Goal: Information Seeking & Learning: Find specific page/section

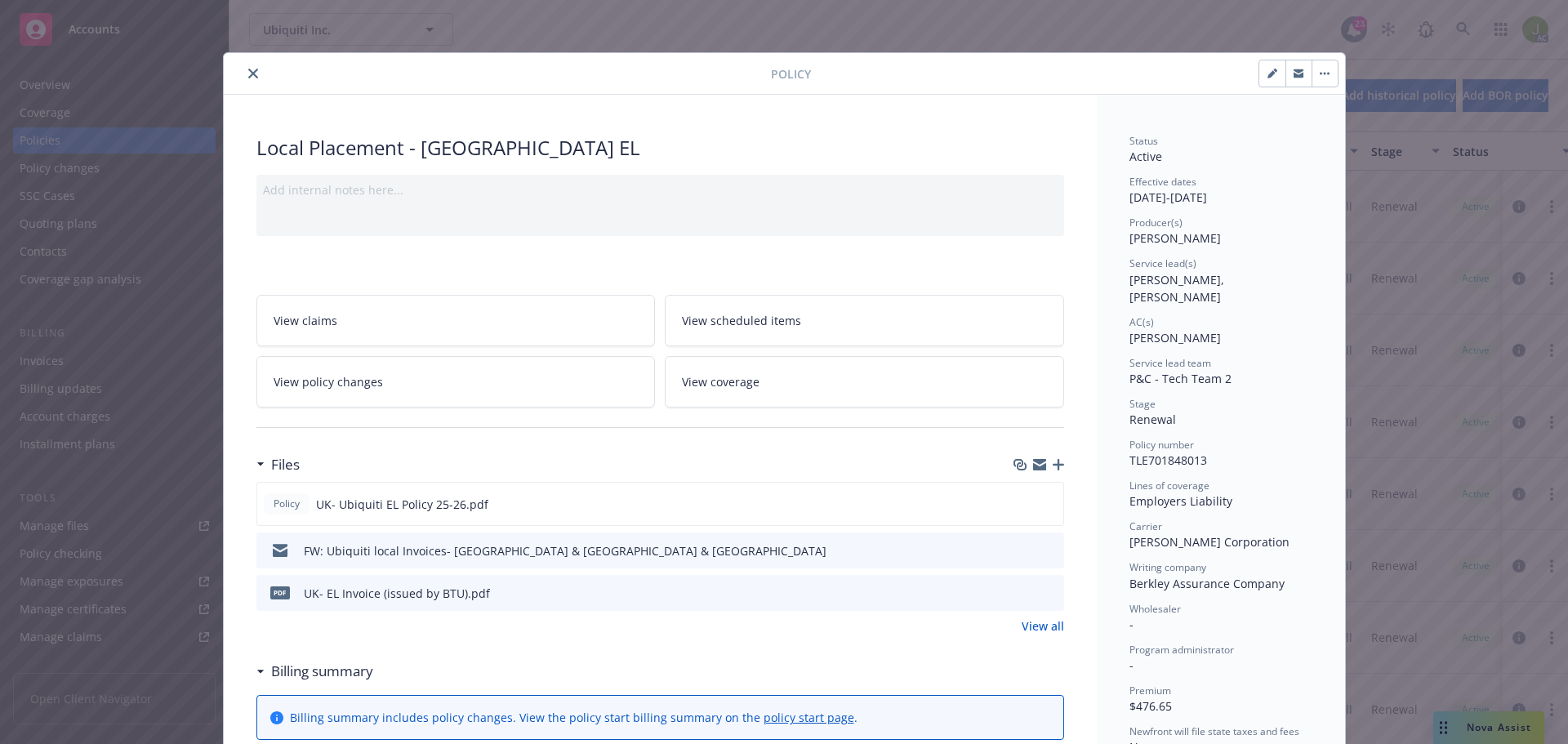
click at [249, 70] on icon "close" at bounding box center [253, 73] width 10 height 10
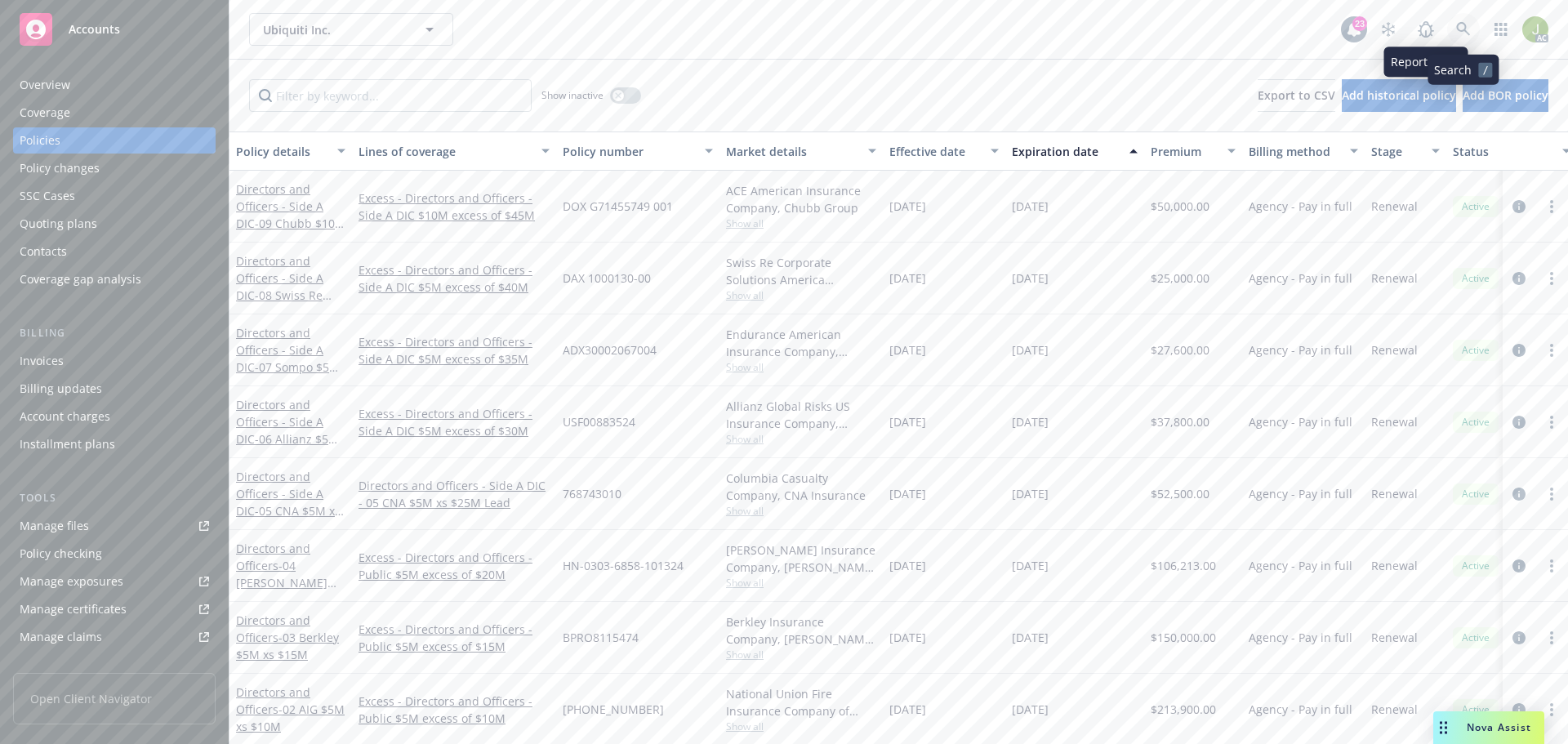
click at [1461, 24] on icon at bounding box center [1463, 29] width 15 height 15
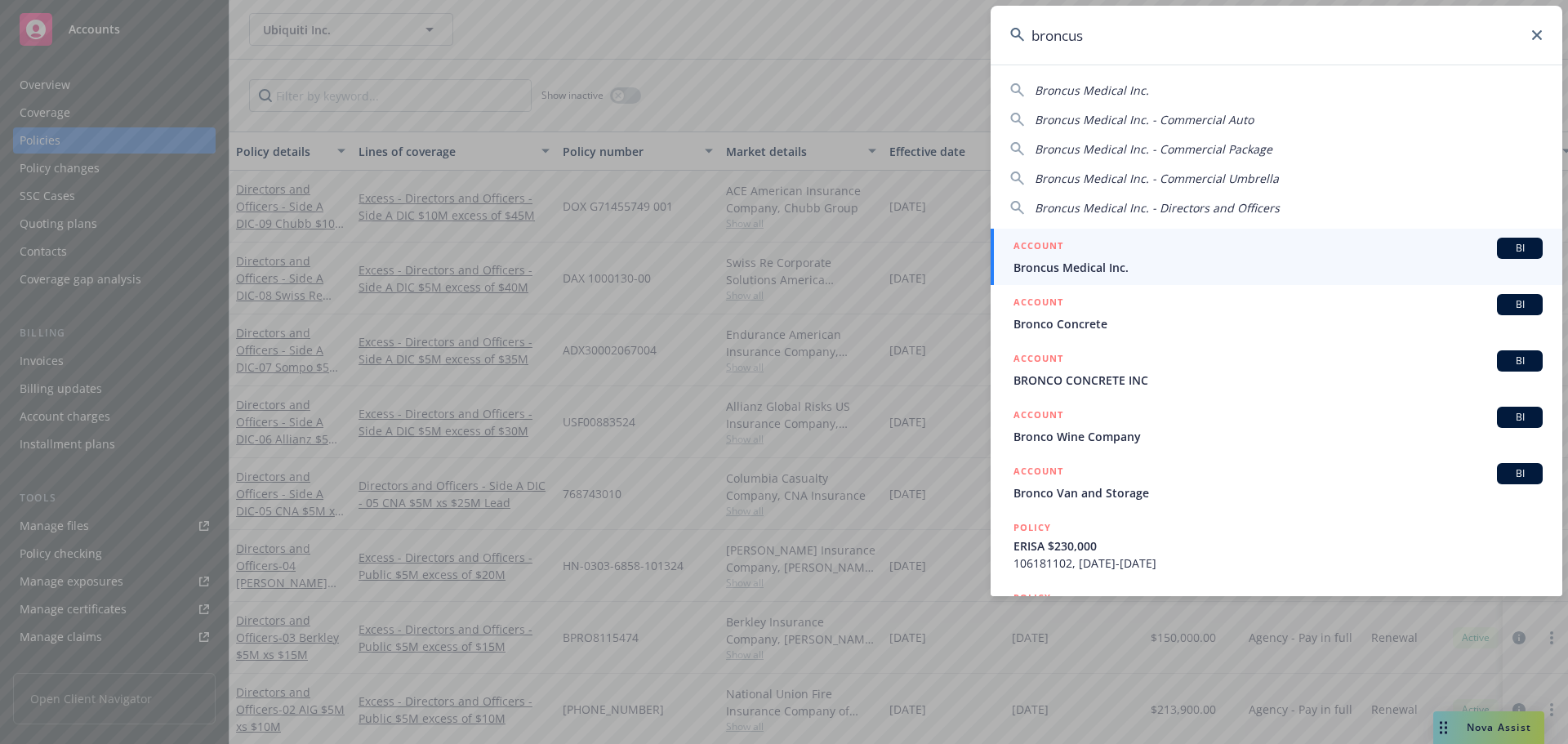
type input "broncus"
click at [1139, 266] on span "Broncus Medical Inc." at bounding box center [1278, 268] width 529 height 17
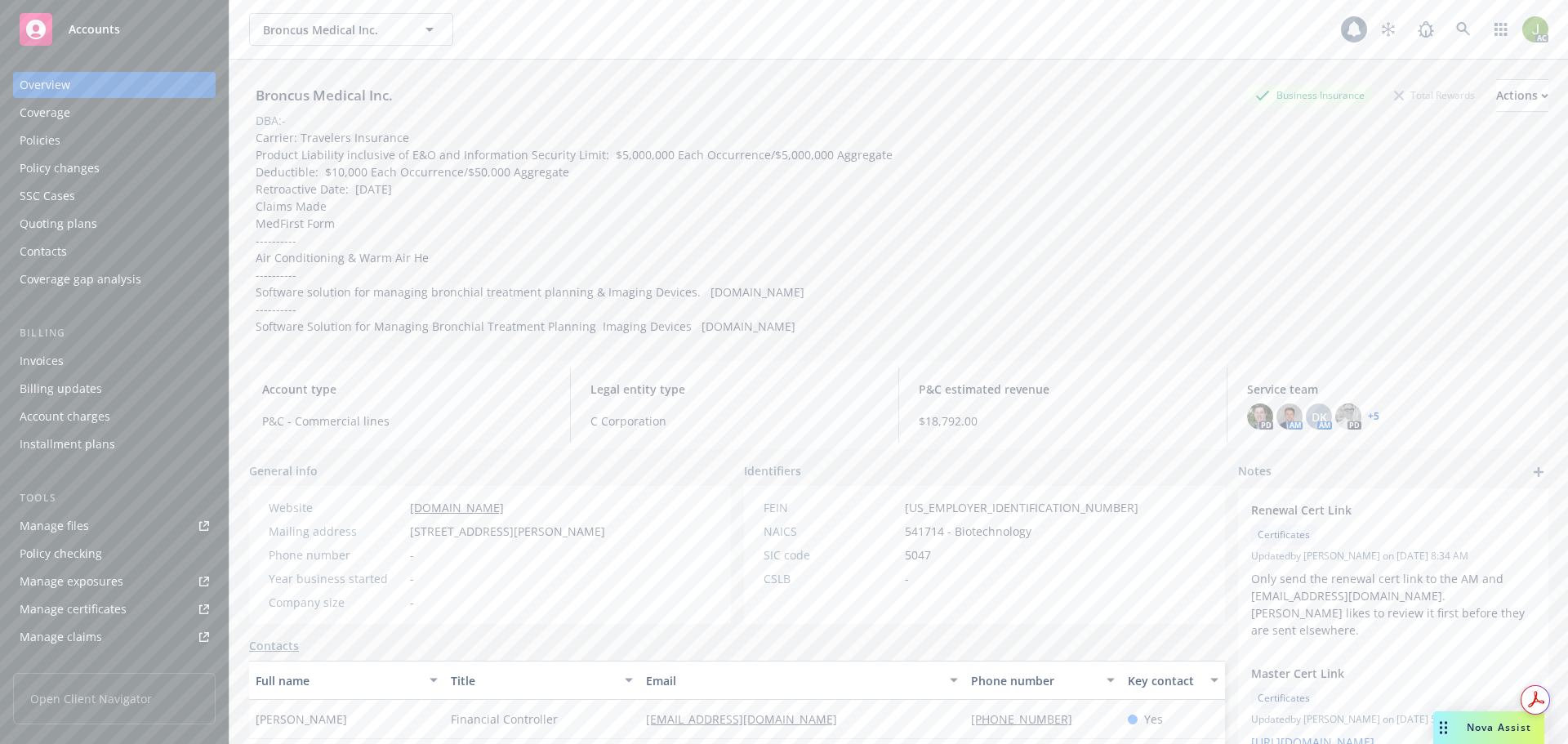
click at [95, 365] on div "Invoices" at bounding box center [115, 361] width 189 height 26
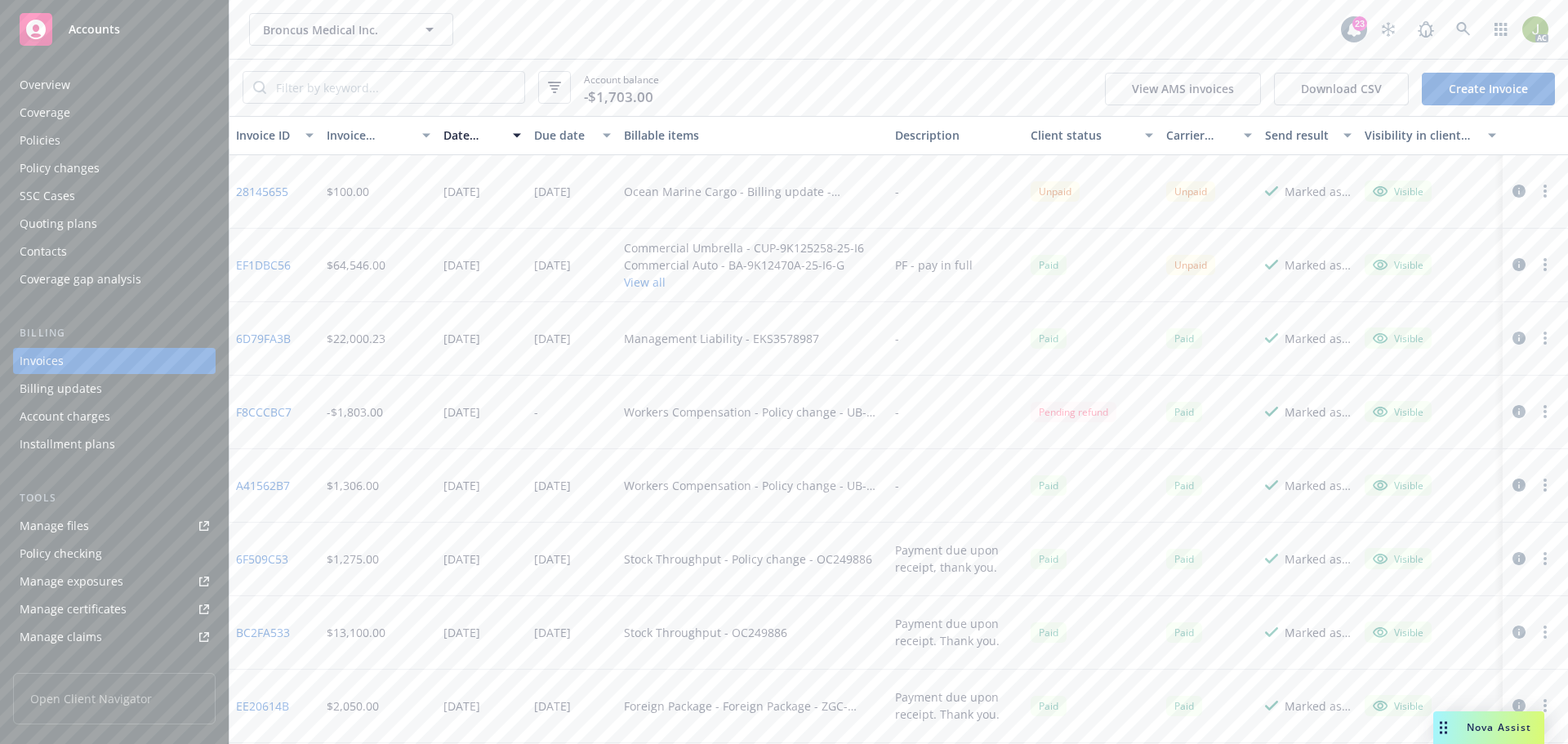
click at [272, 187] on link "28145655" at bounding box center [262, 191] width 52 height 17
click at [1458, 30] on icon at bounding box center [1463, 29] width 14 height 14
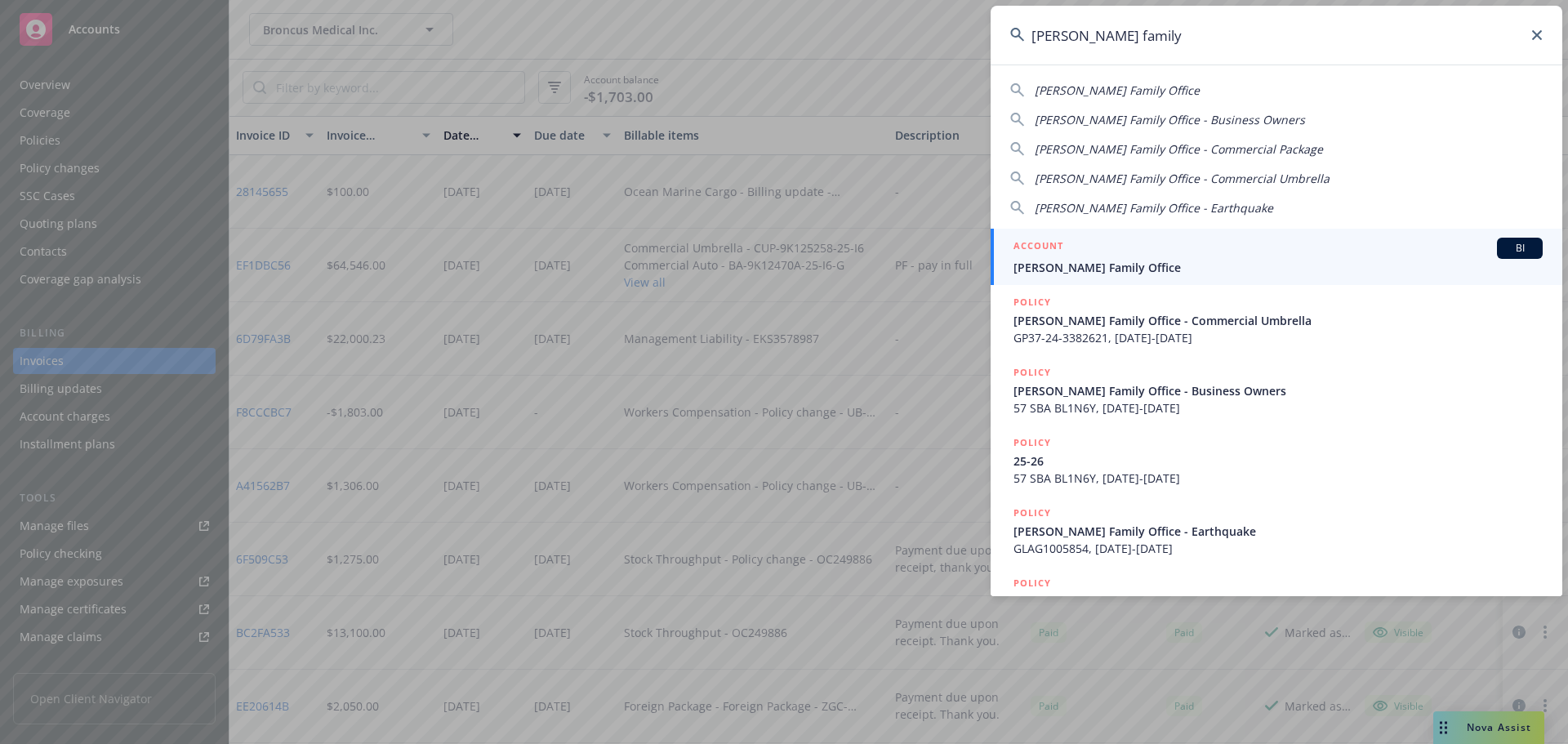
click at [1138, 41] on input "frisbie family" at bounding box center [1277, 36] width 572 height 59
click at [1139, 42] on input "frisbie family" at bounding box center [1277, 36] width 572 height 59
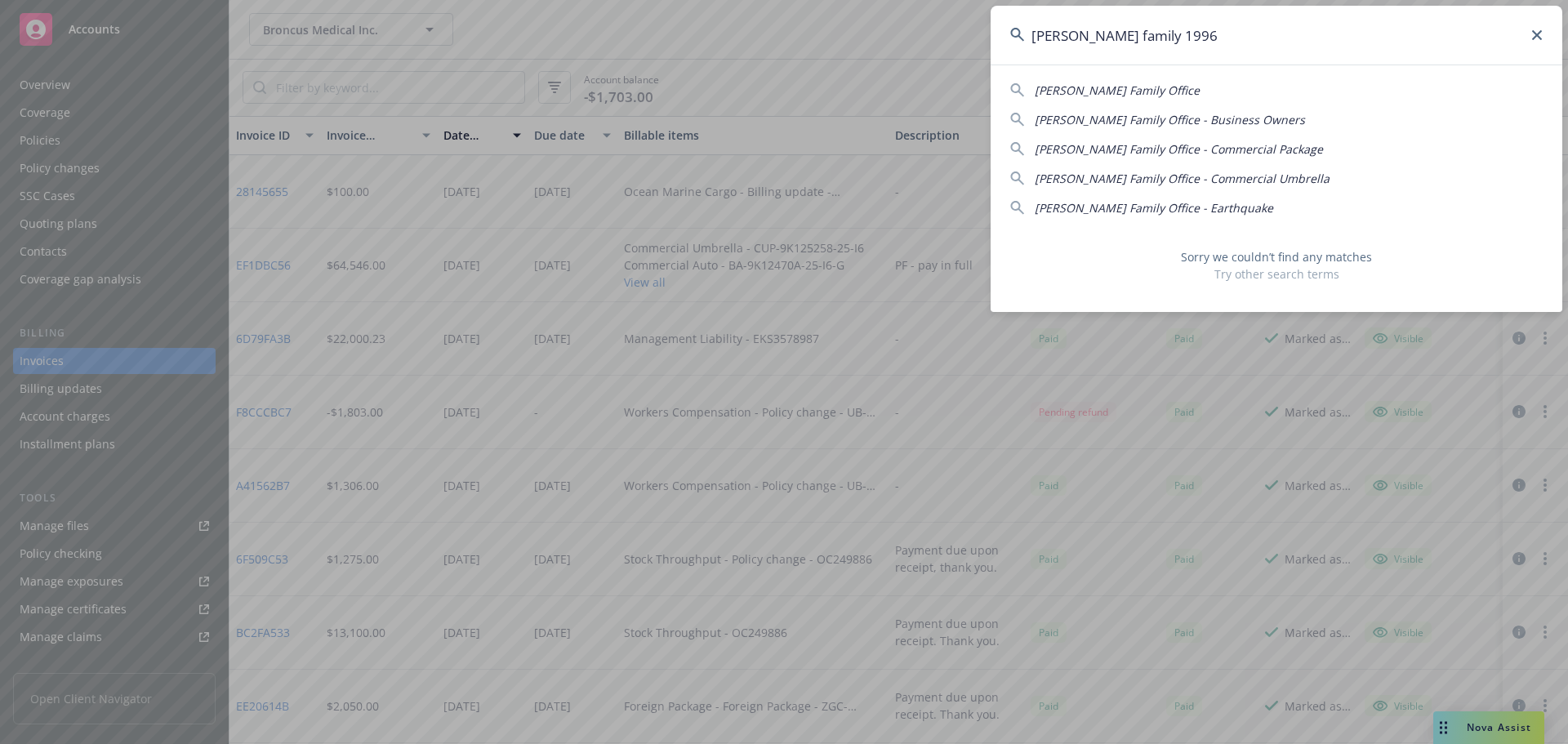
click at [1285, 37] on input "frisbie family 1996" at bounding box center [1277, 36] width 572 height 59
click at [1284, 37] on input "frisbie family 1996" at bounding box center [1277, 36] width 572 height 59
paste input "GLAG10058"
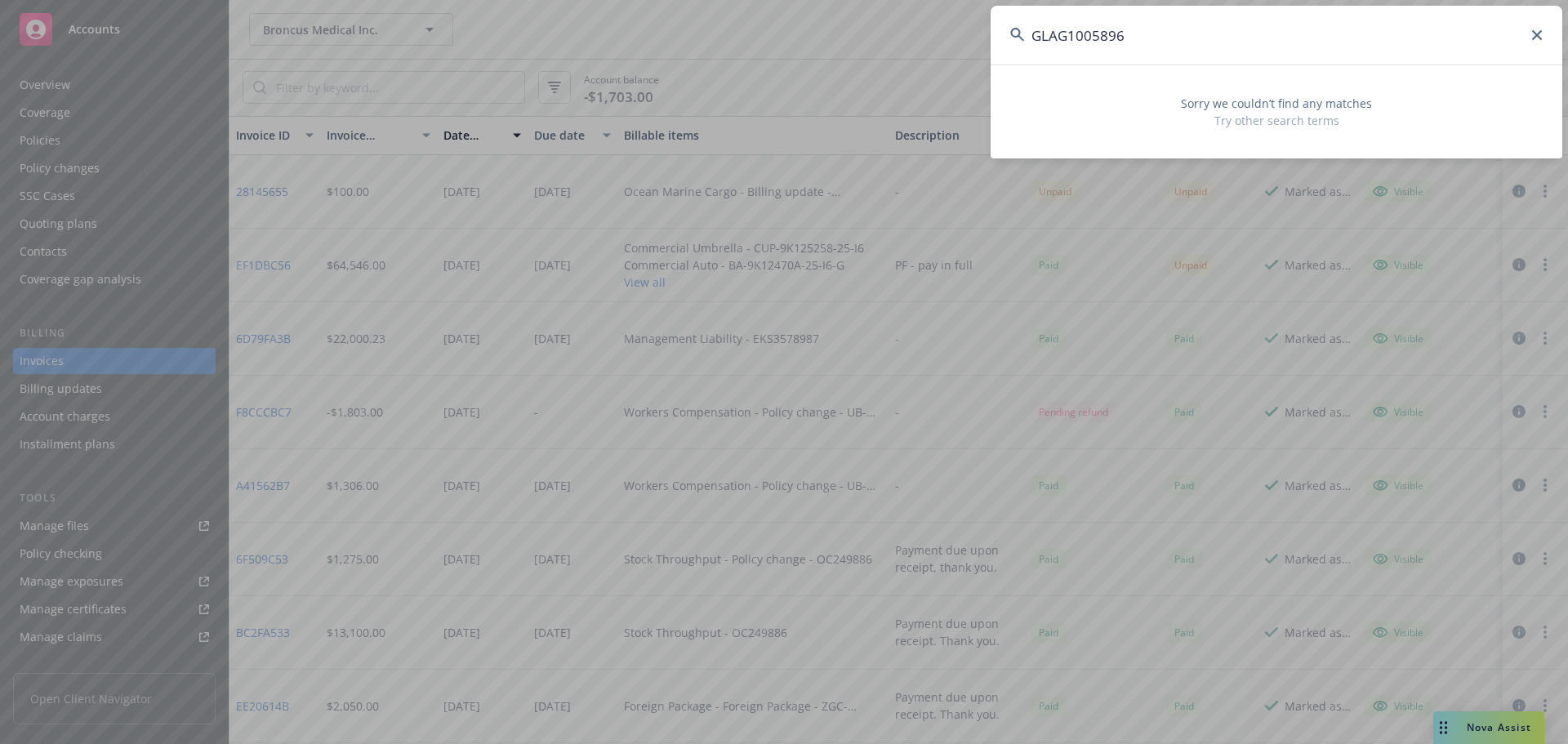
click at [1248, 48] on input "GLAG1005896" at bounding box center [1277, 36] width 572 height 59
paste input "IMA444632"
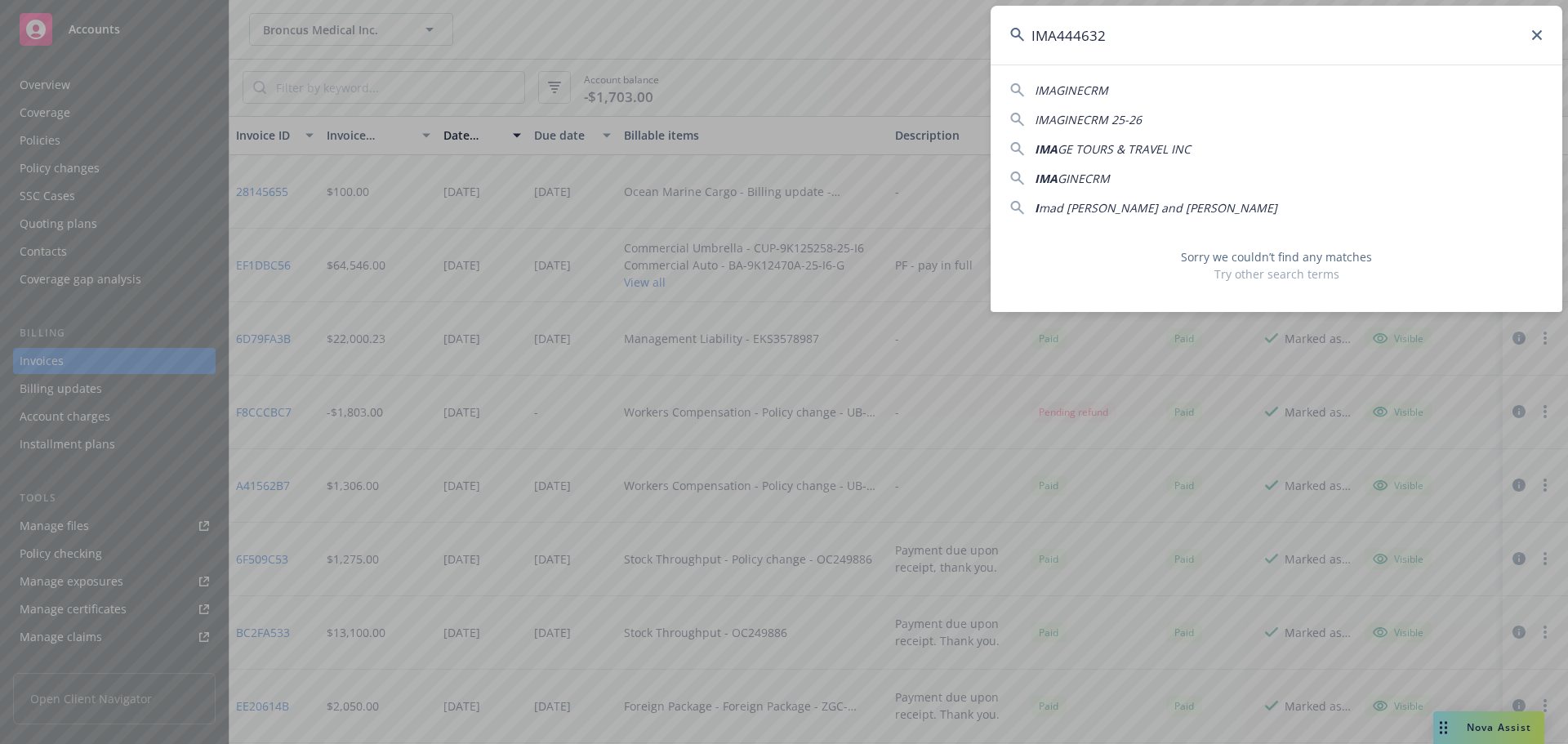
drag, startPoint x: 1171, startPoint y: 45, endPoint x: 973, endPoint y: 45, distance: 198.0
click at [974, 45] on div "IMA444632 IMAGINECRM IMAGINECRM 25-26 IMA GE TOURS & TRAVEL INC IMA GINECRM I m…" at bounding box center [784, 372] width 1568 height 744
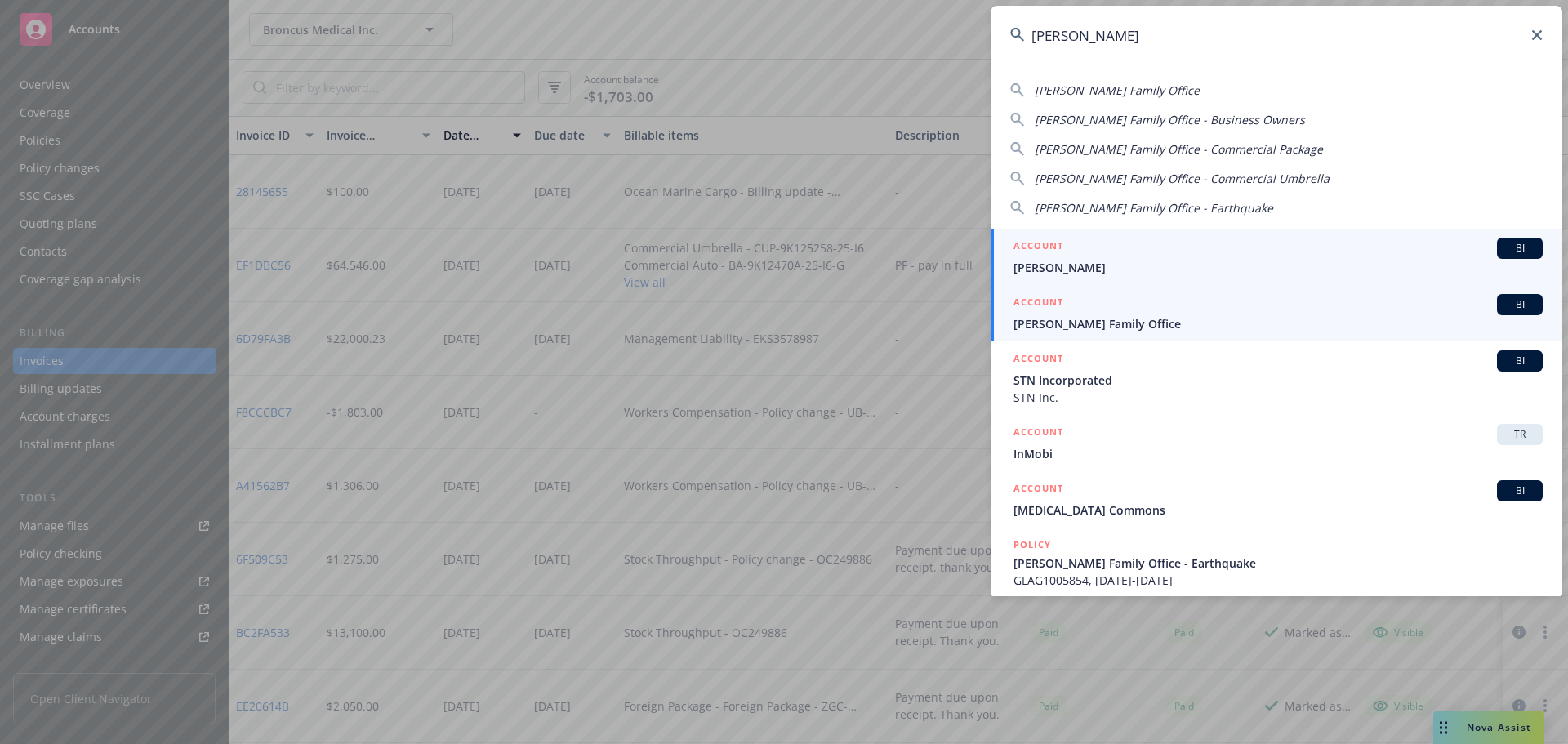
type input "frisbie"
click at [1113, 315] on div "ACCOUNT BI" at bounding box center [1278, 304] width 529 height 21
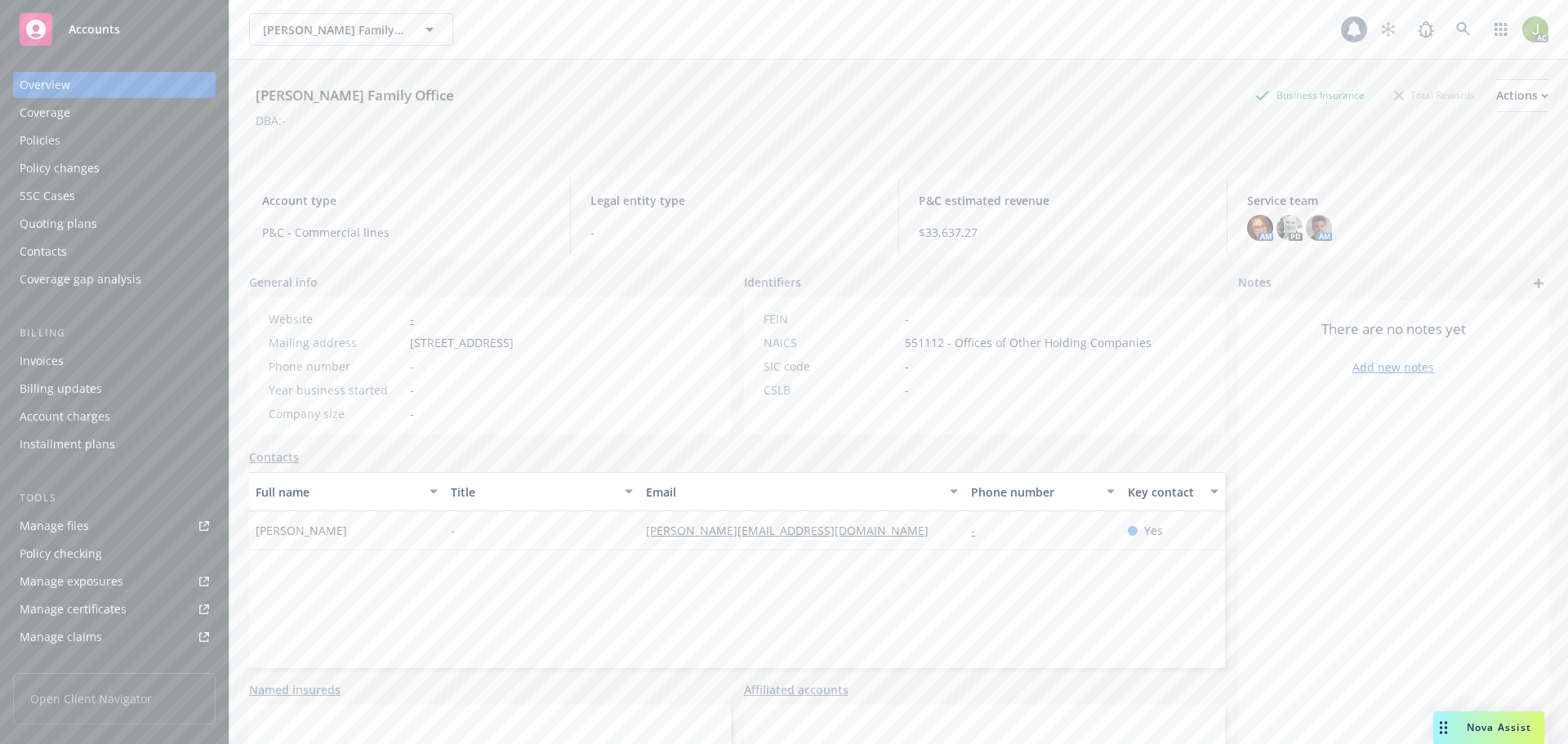
click at [104, 369] on div "Invoices" at bounding box center [115, 361] width 189 height 26
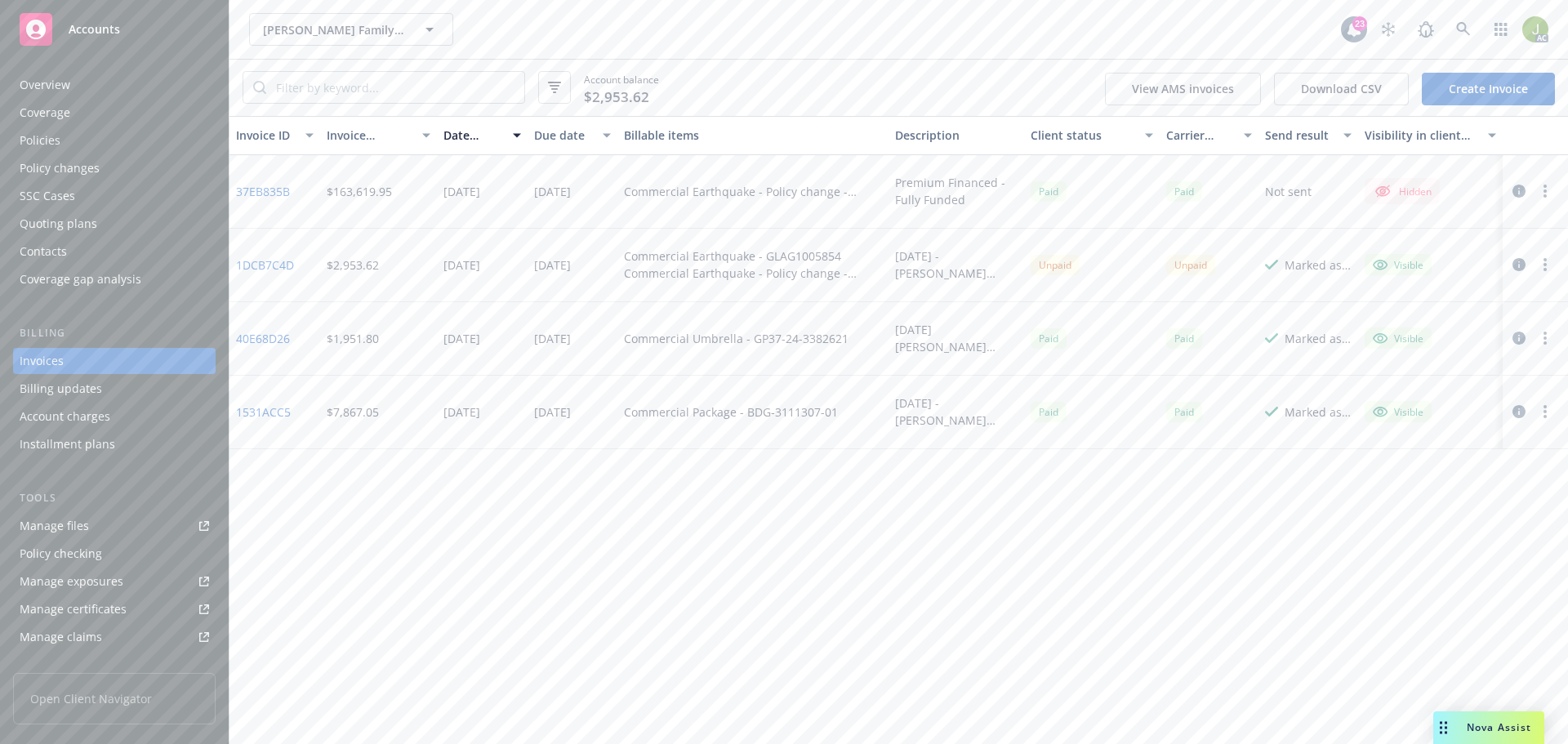
click at [281, 268] on link "1DCB7C4D" at bounding box center [265, 265] width 58 height 17
click at [1155, 138] on div "button" at bounding box center [1151, 135] width 8 height 37
click at [1152, 138] on div "button" at bounding box center [1151, 135] width 8 height 37
click at [1141, 138] on div "Client status" at bounding box center [1092, 136] width 123 height 17
click at [1147, 135] on div "button" at bounding box center [1151, 135] width 8 height 37
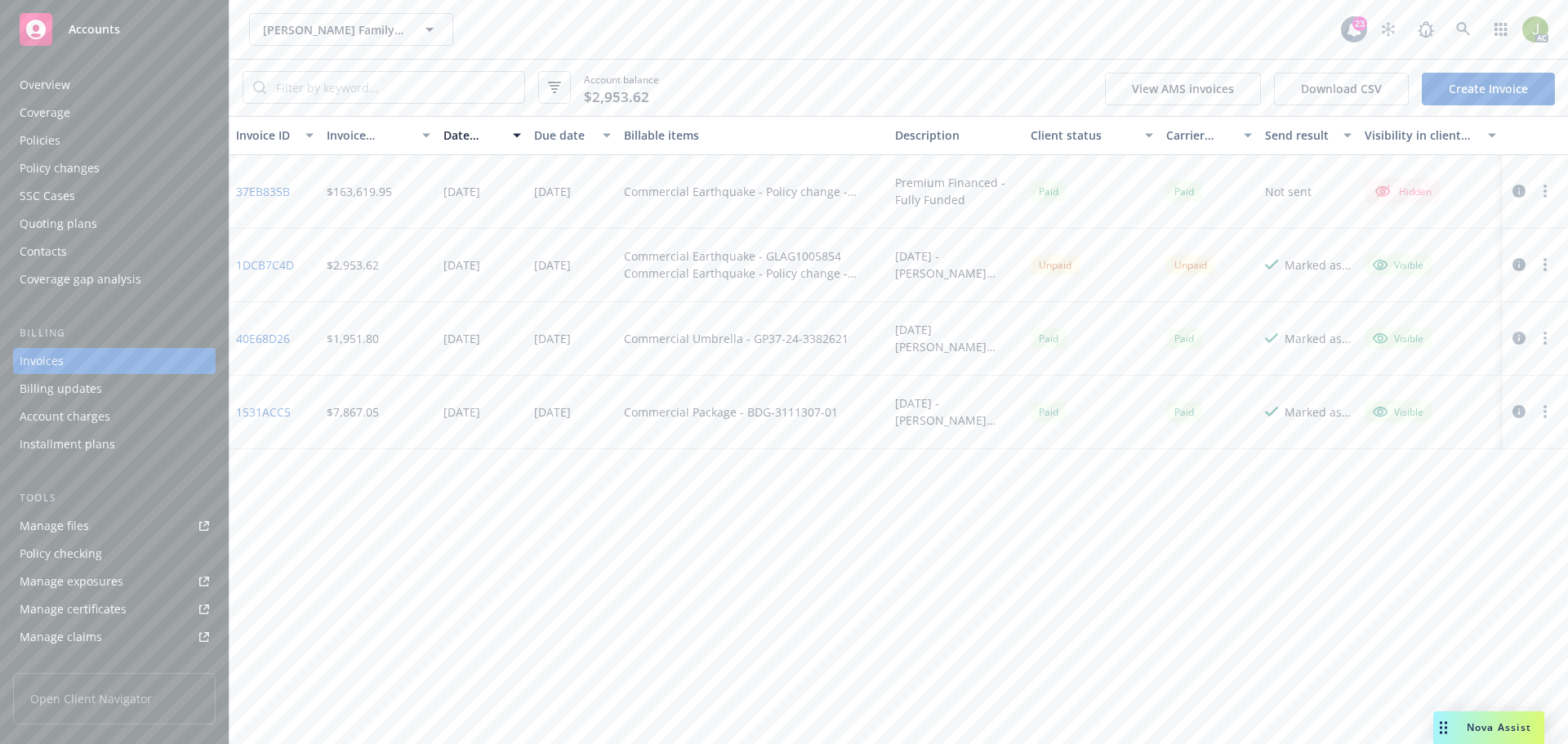
click at [1108, 139] on div "Client status" at bounding box center [1083, 136] width 104 height 17
click at [243, 269] on link "37EB835B" at bounding box center [263, 265] width 54 height 17
click at [1523, 189] on icon "button" at bounding box center [1518, 190] width 13 height 13
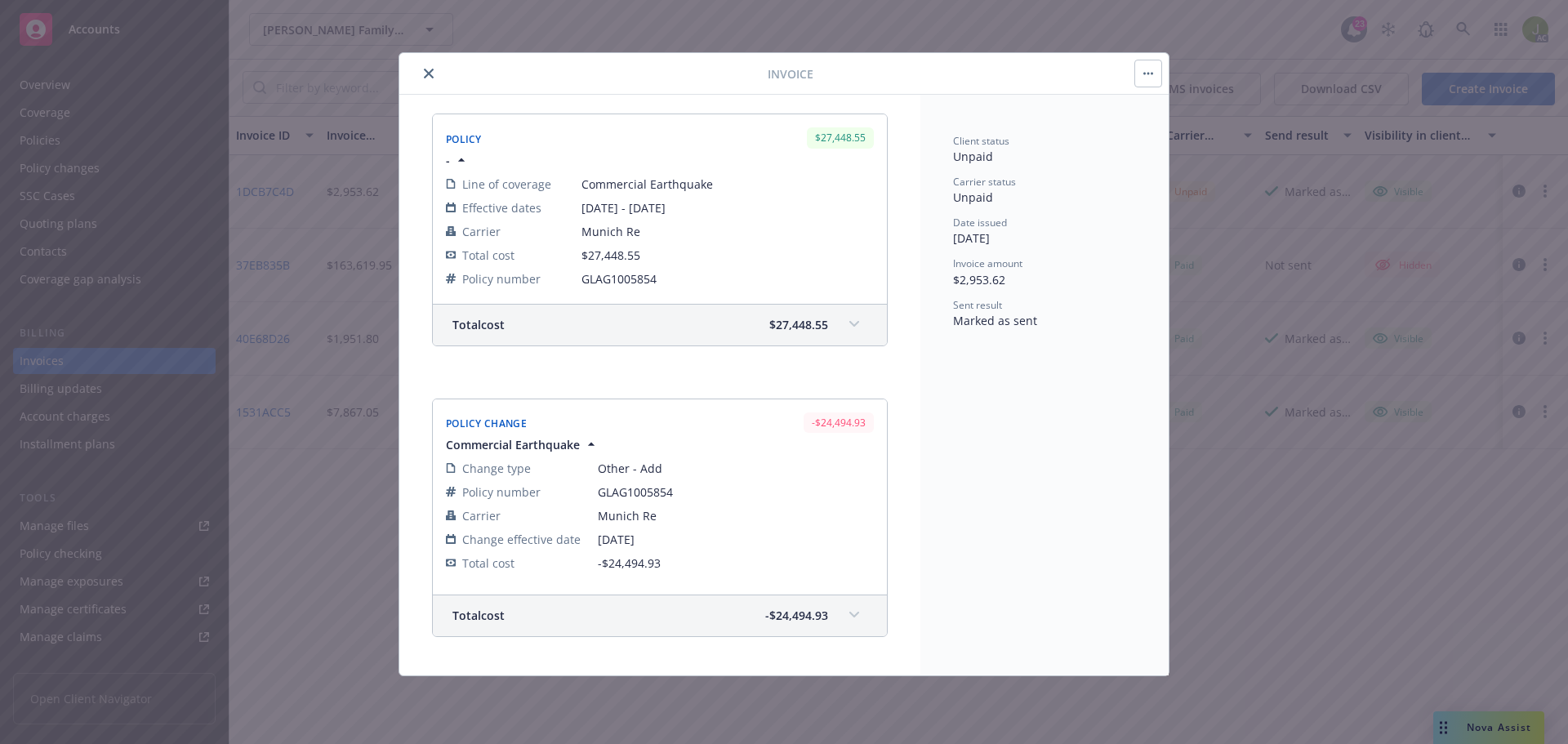
scroll to position [379, 0]
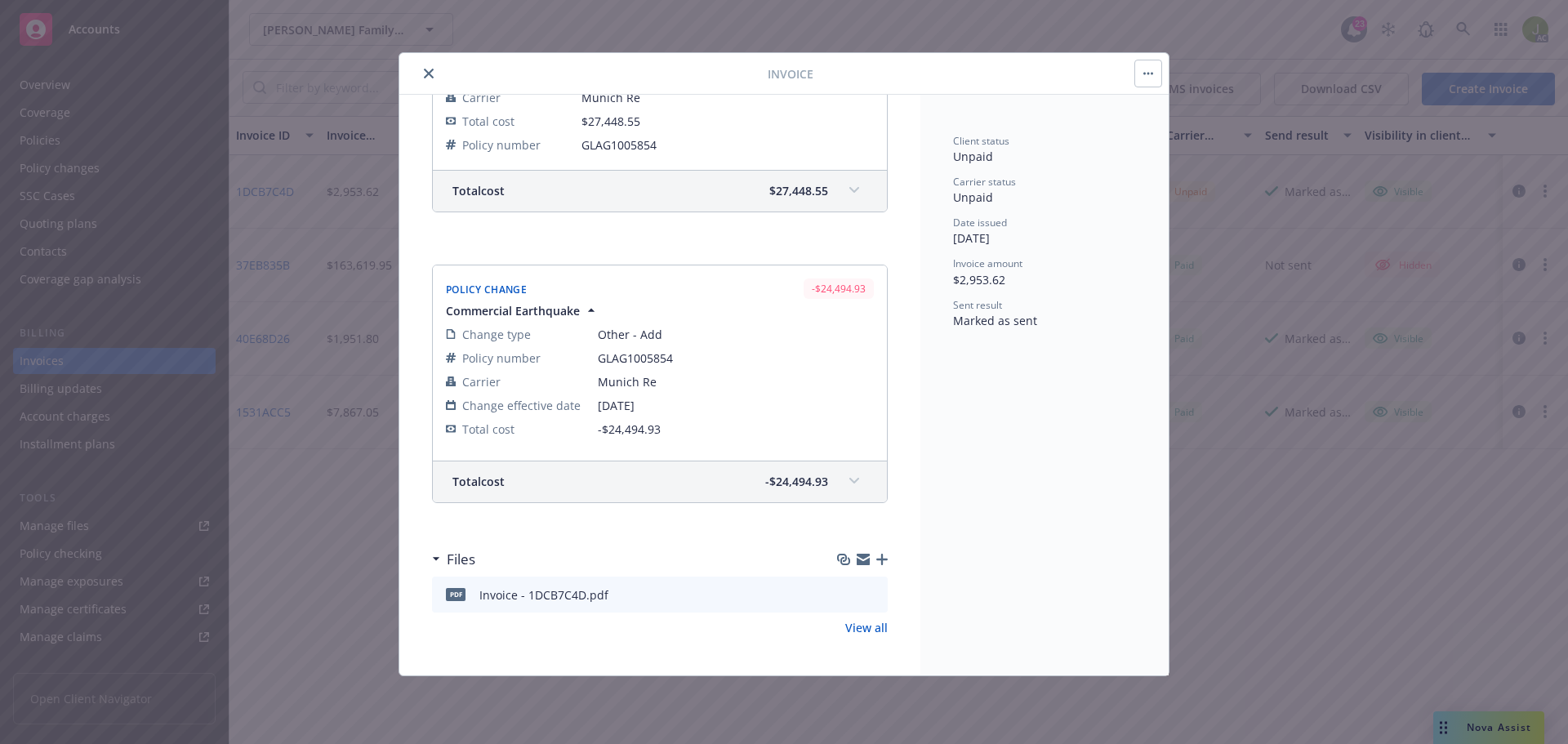
click at [849, 480] on icon at bounding box center [854, 482] width 10 height 7
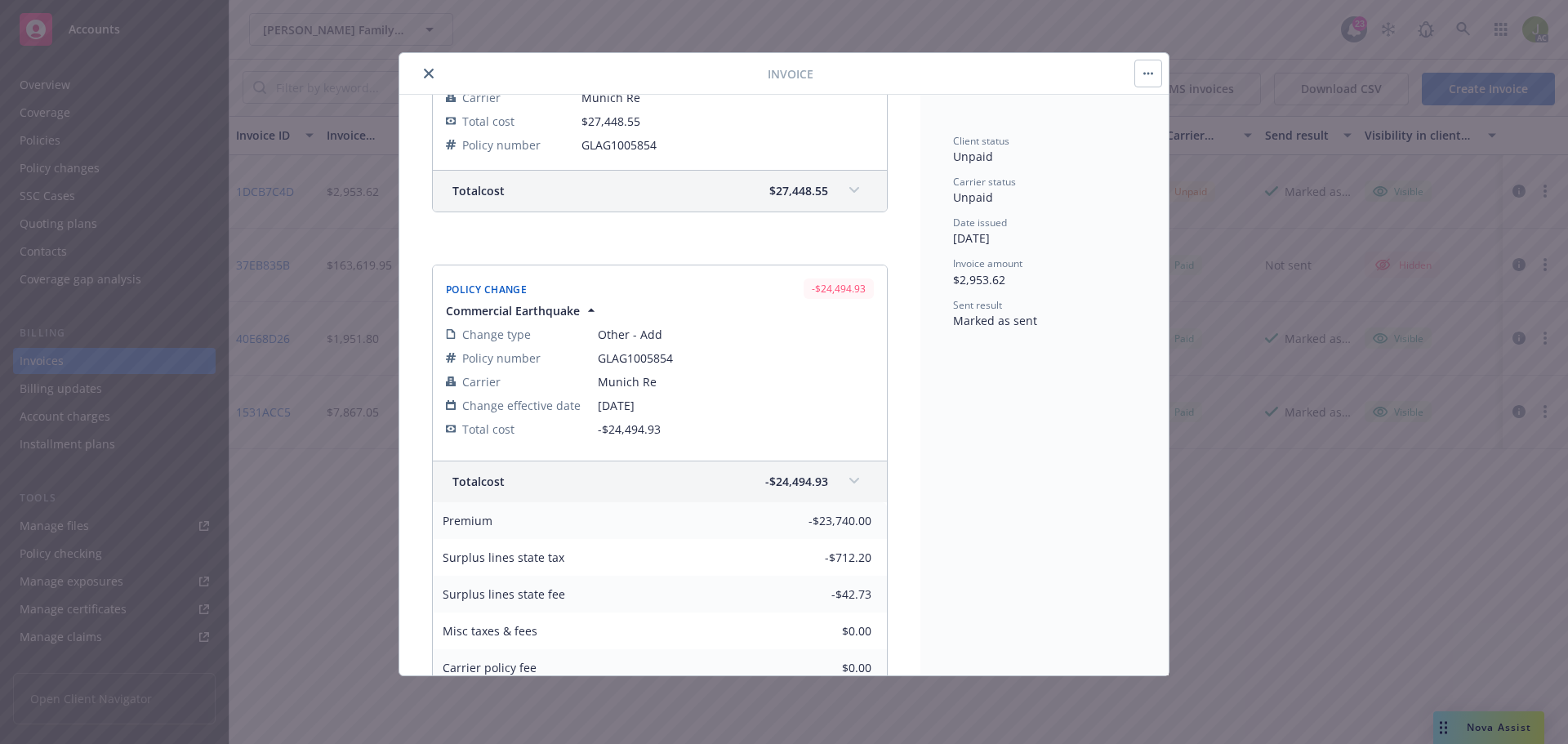
click at [849, 480] on icon at bounding box center [854, 482] width 10 height 7
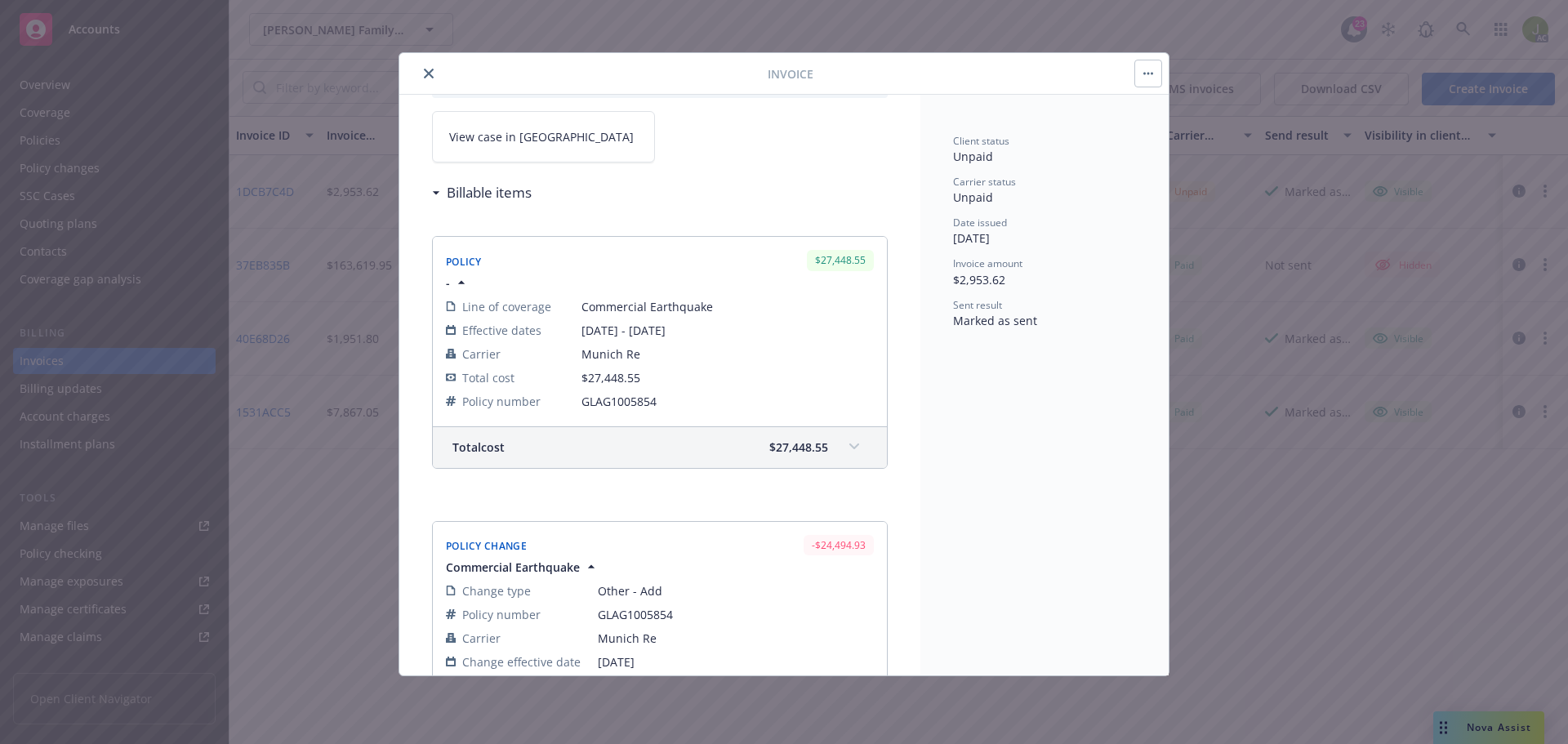
scroll to position [0, 0]
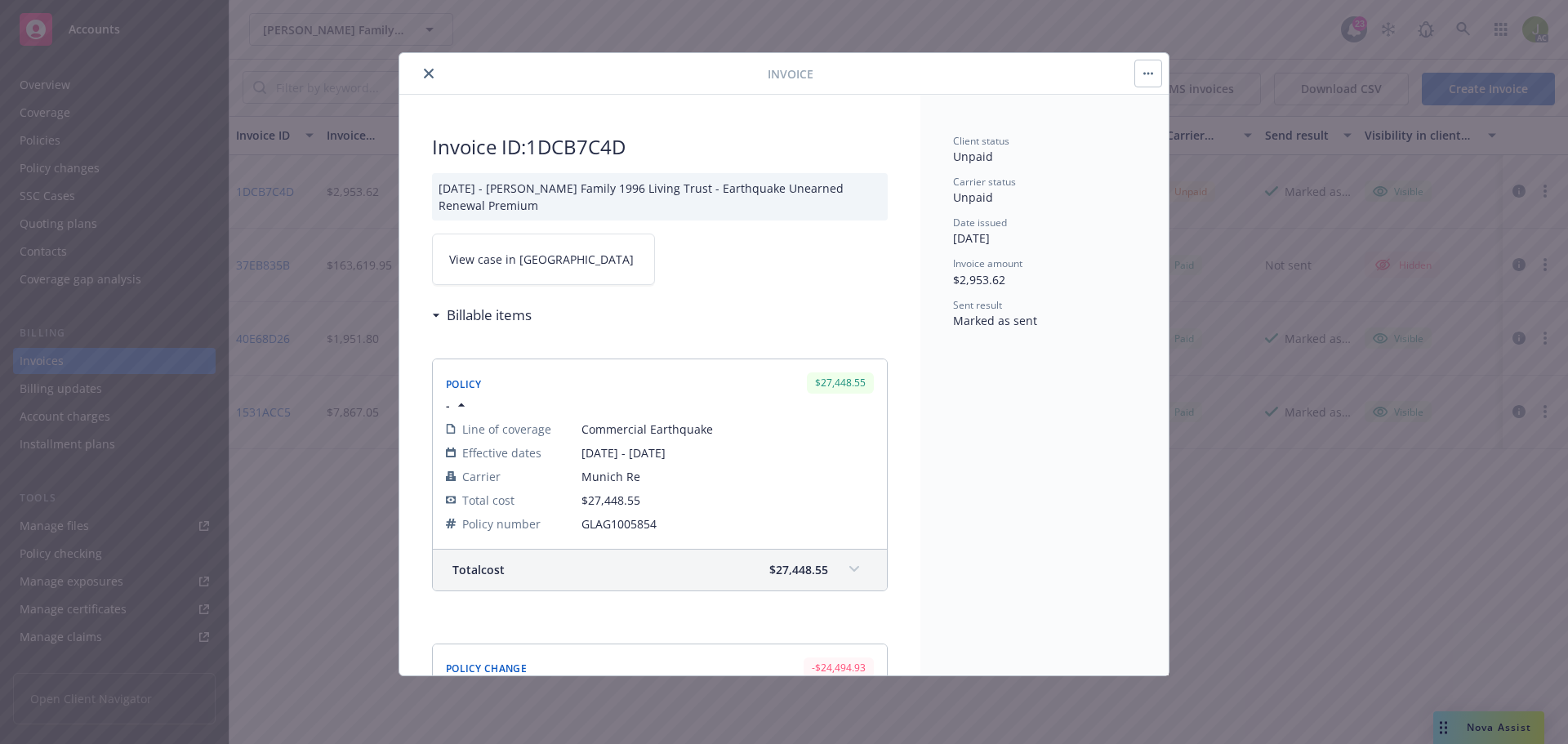
click at [524, 253] on span "View case in SSC" at bounding box center [541, 259] width 184 height 17
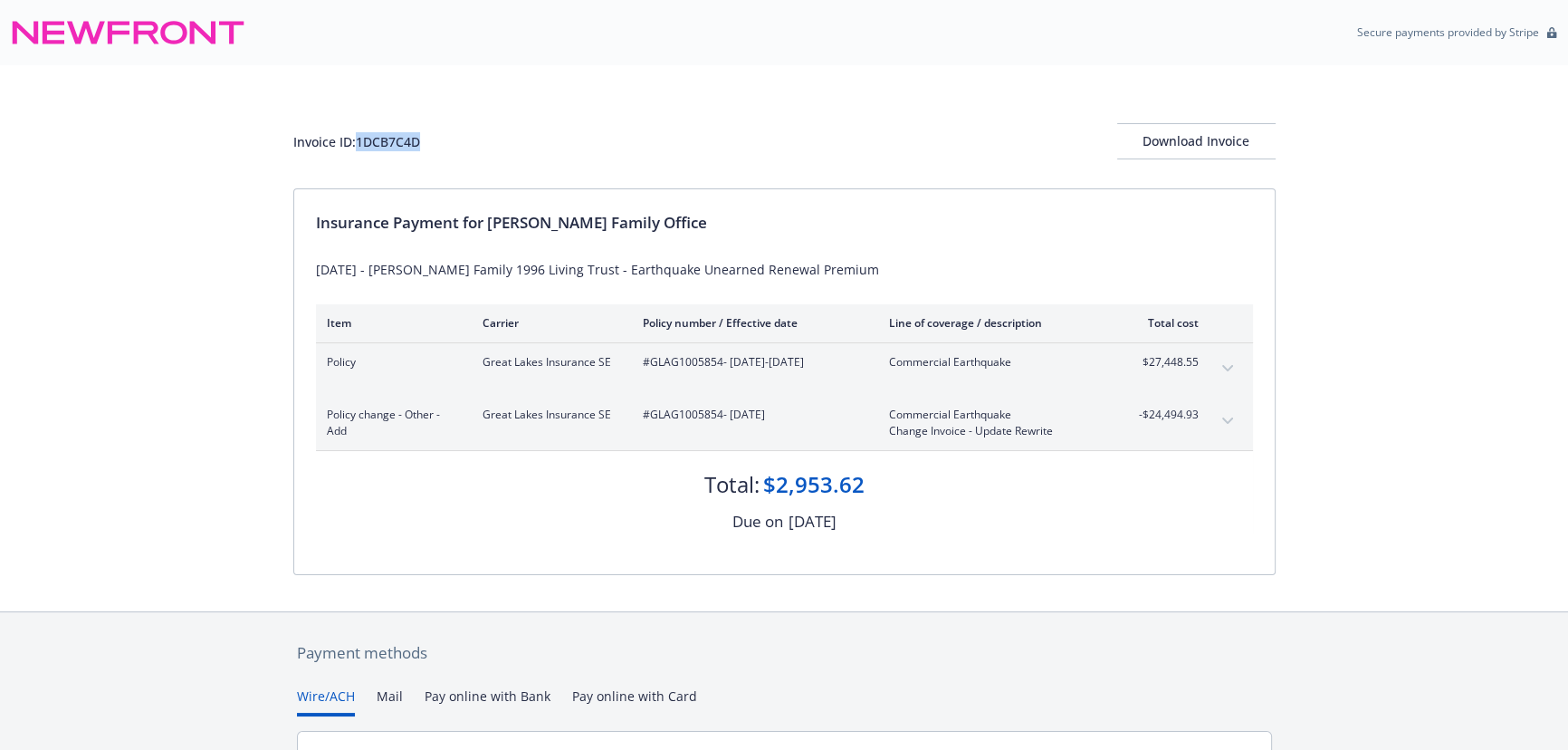
drag, startPoint x: 479, startPoint y: 142, endPoint x: 358, endPoint y: 144, distance: 121.0
click at [358, 144] on div "Invoice ID: 1DCB7C4D Download Invoice" at bounding box center [784, 142] width 983 height 37
copy div "1DCB7C4D"
